Goal: Find specific page/section

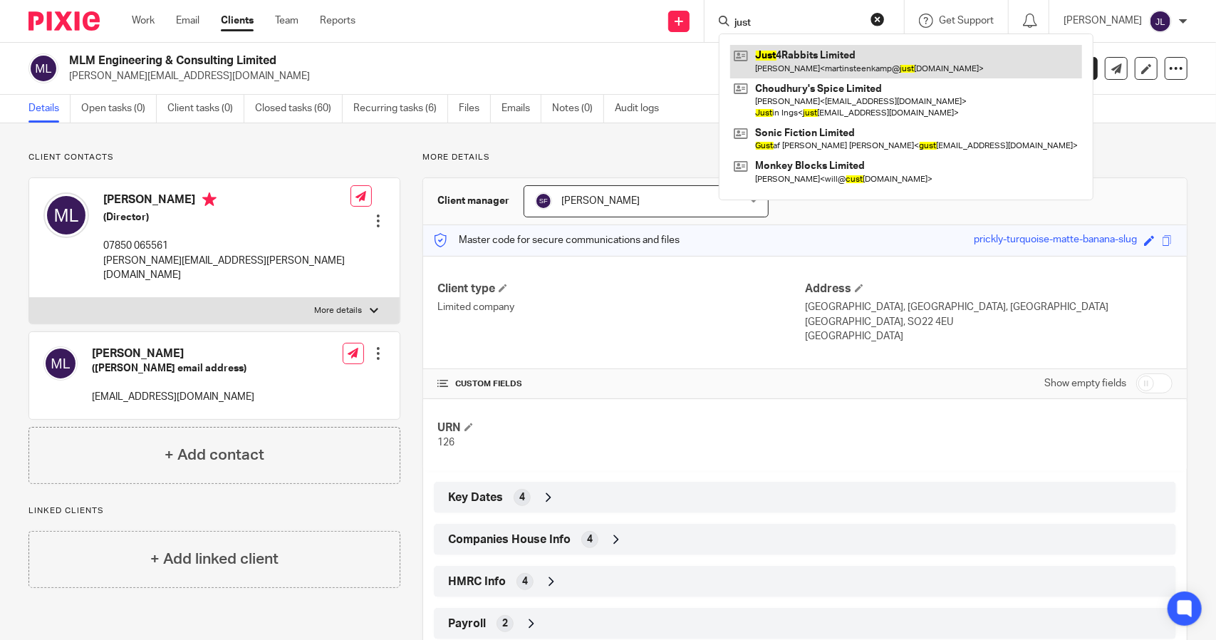
type input "just"
click at [837, 51] on link at bounding box center [906, 61] width 352 height 33
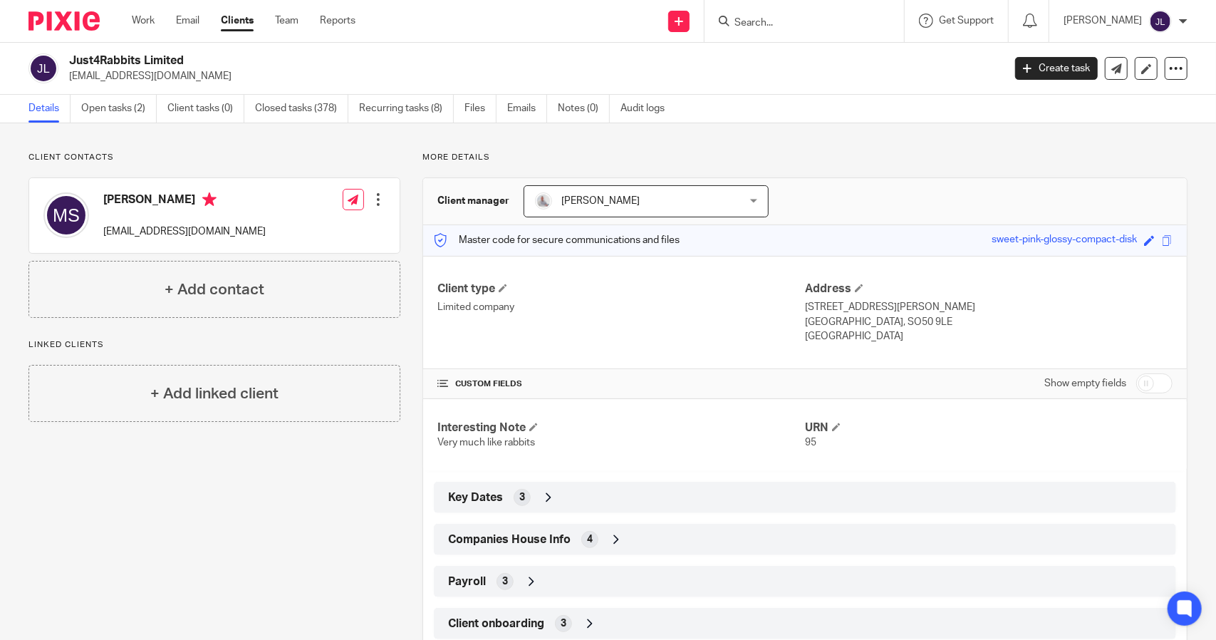
scroll to position [38, 0]
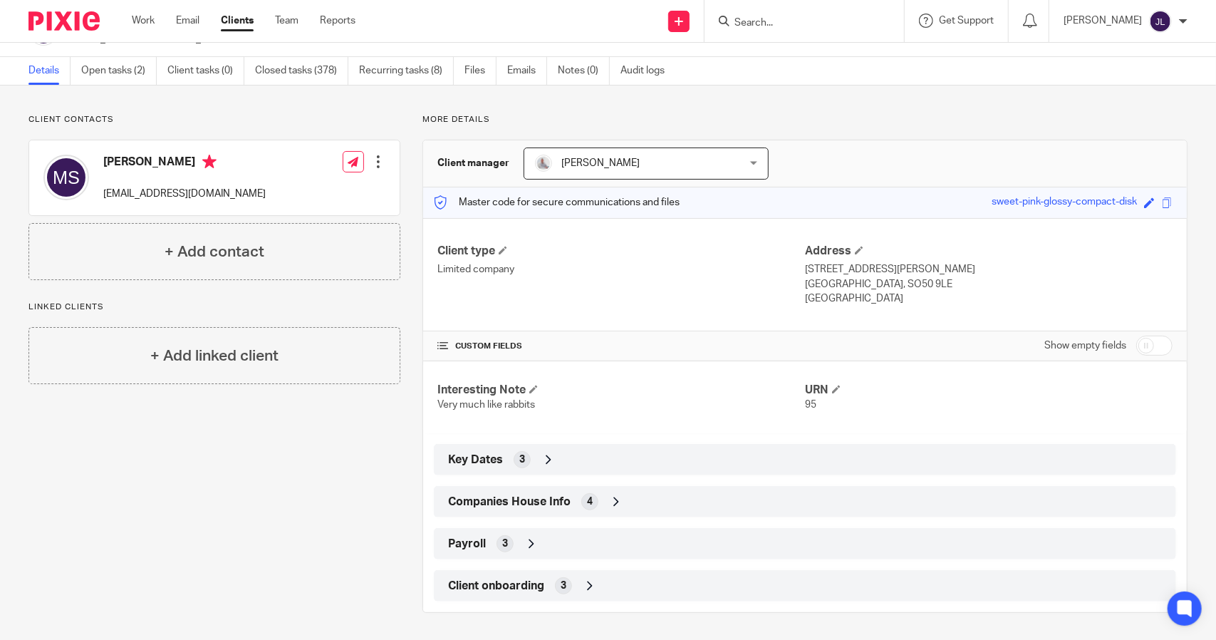
click at [516, 582] on span "Client onboarding" at bounding box center [496, 586] width 96 height 15
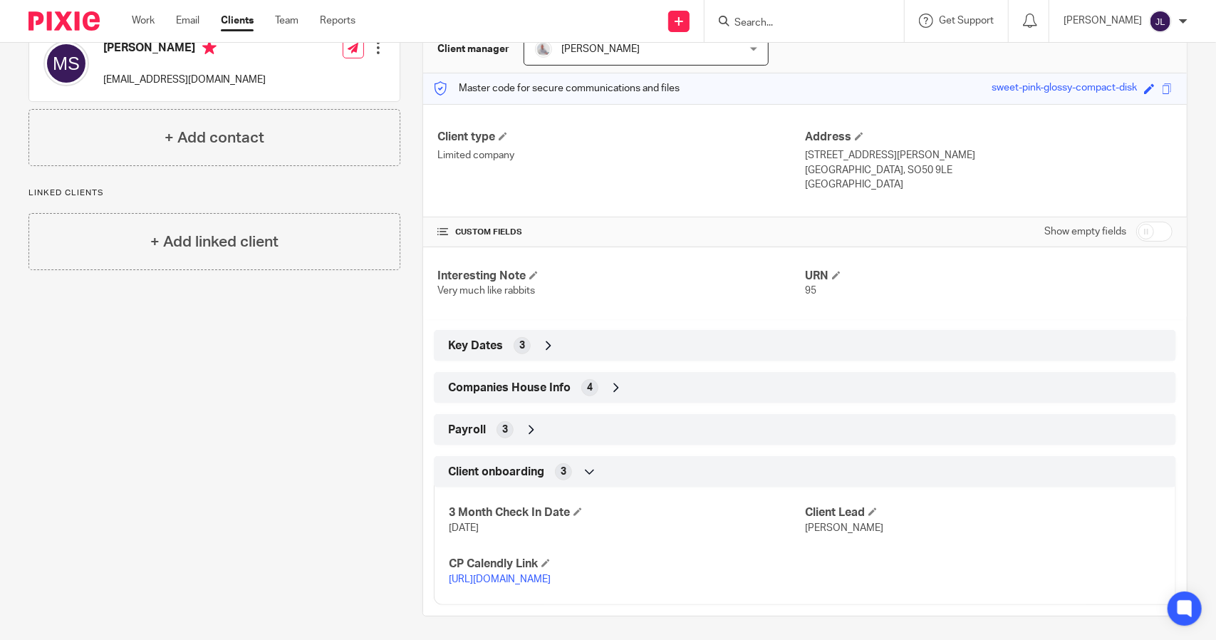
scroll to position [155, 0]
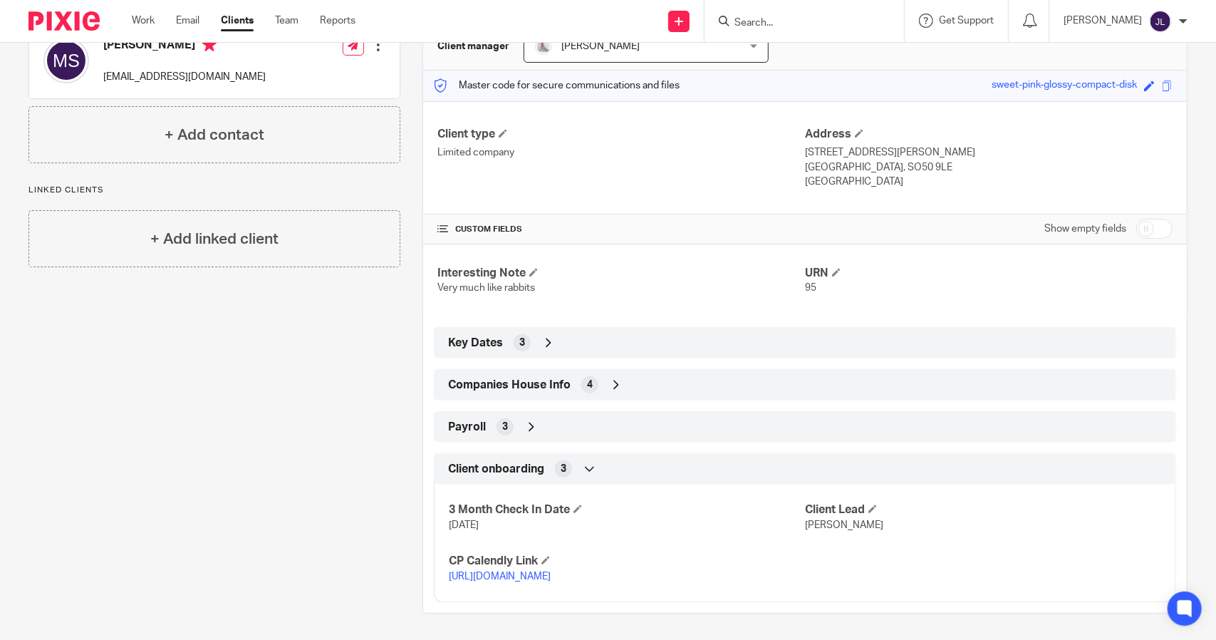
click at [487, 427] on div "Payroll 3" at bounding box center [805, 427] width 721 height 24
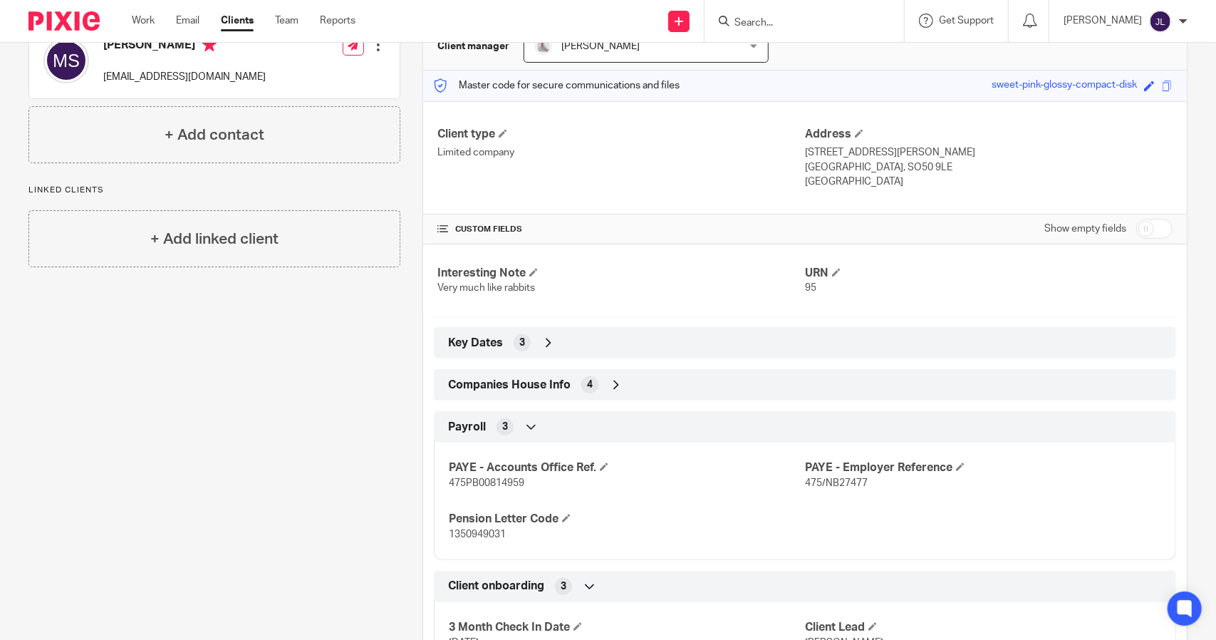
click at [495, 381] on span "Companies House Info" at bounding box center [509, 385] width 123 height 15
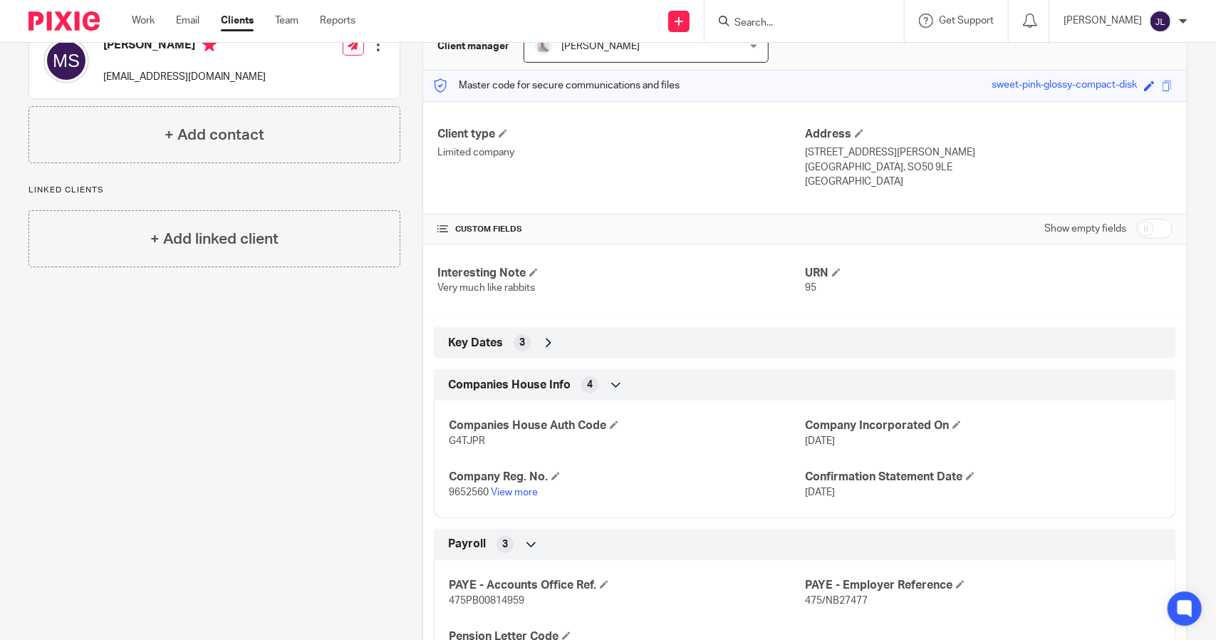
click at [487, 343] on span "Key Dates" at bounding box center [475, 343] width 55 height 15
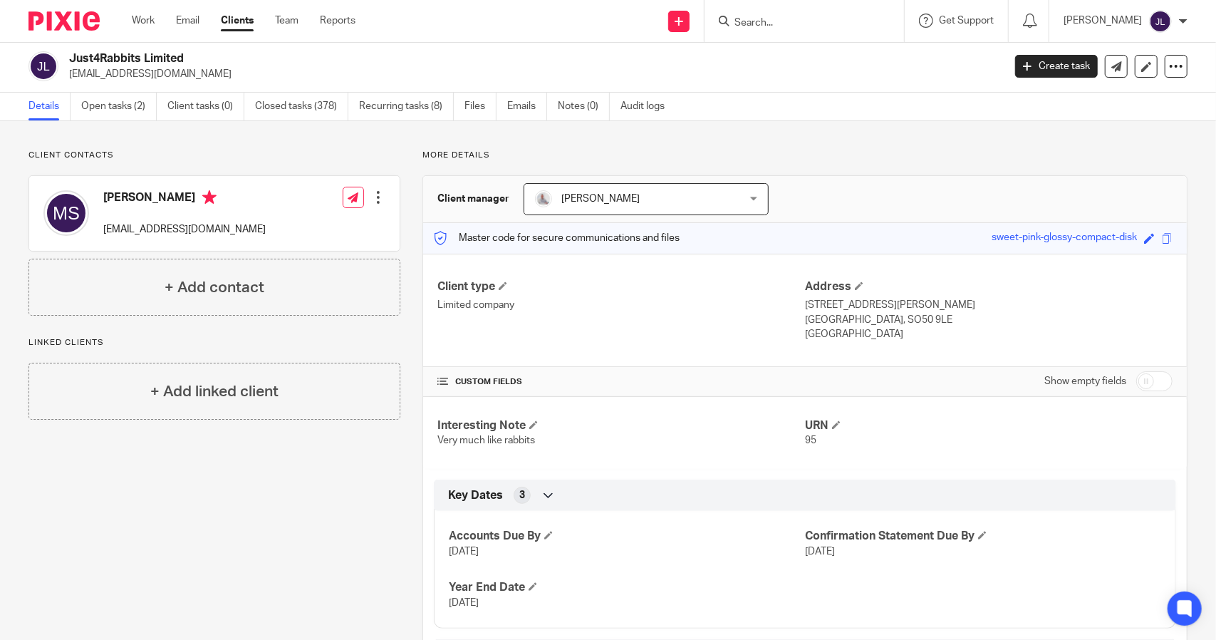
scroll to position [0, 0]
